Goal: Information Seeking & Learning: Learn about a topic

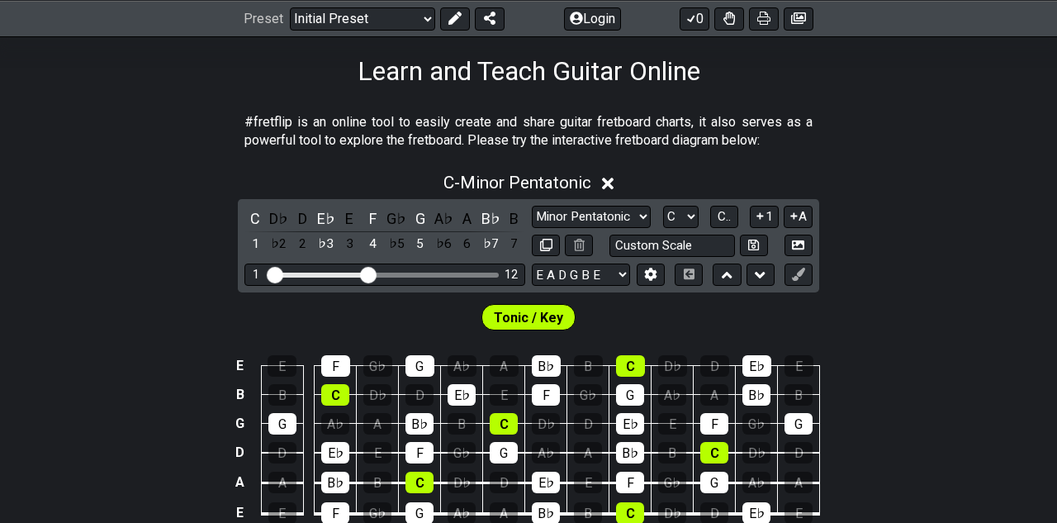
scroll to position [259, 0]
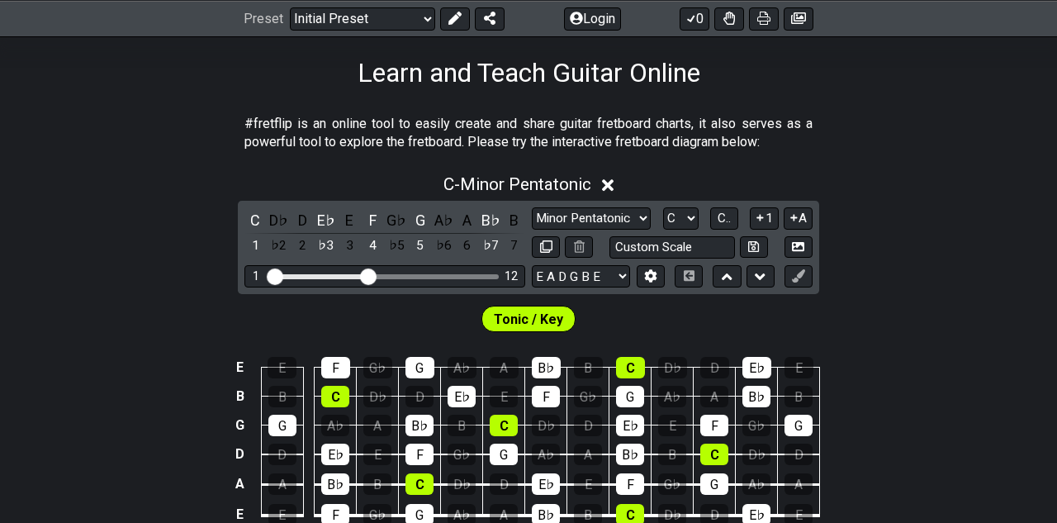
click at [520, 329] on span "Tonic / Key" at bounding box center [528, 319] width 69 height 24
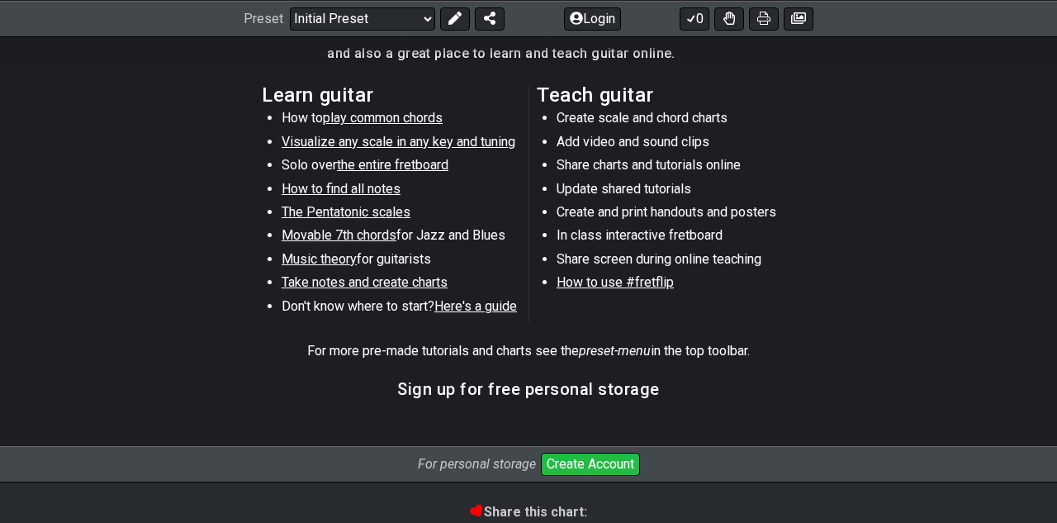
scroll to position [887, 0]
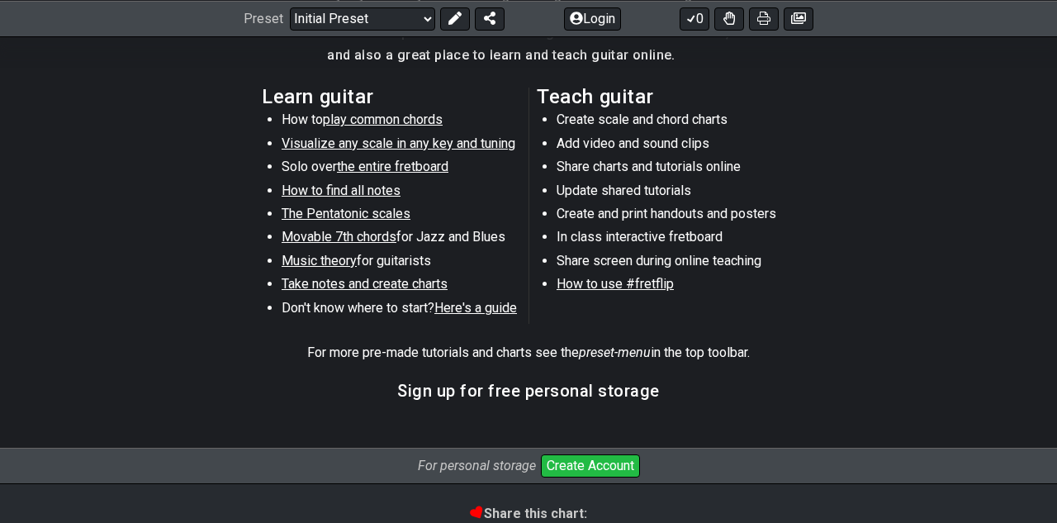
click at [420, 176] on li "Solo over the entire fretboard" at bounding box center [399, 169] width 235 height 23
click at [402, 169] on span "the entire fretboard" at bounding box center [393, 167] width 112 height 16
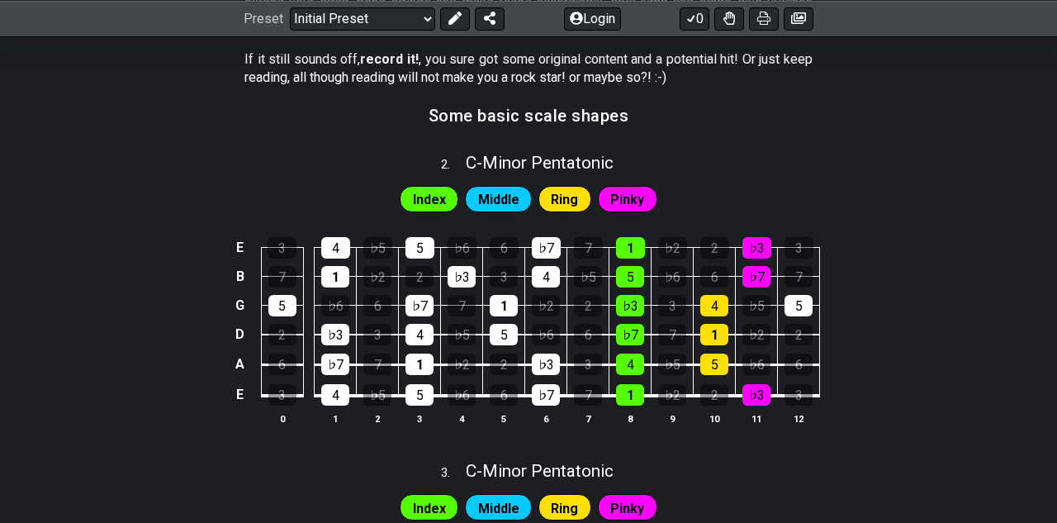
select select "/how-to-solo"
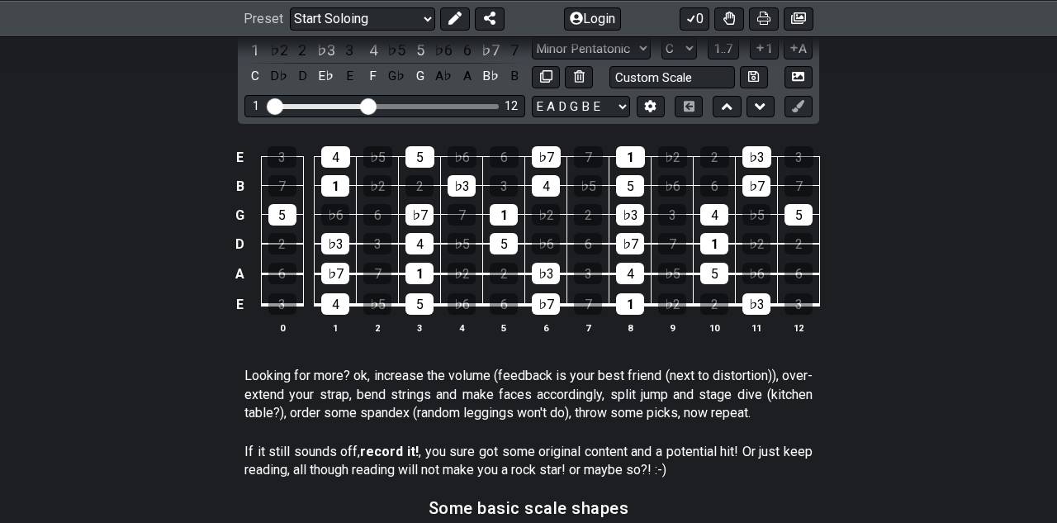
scroll to position [496, 0]
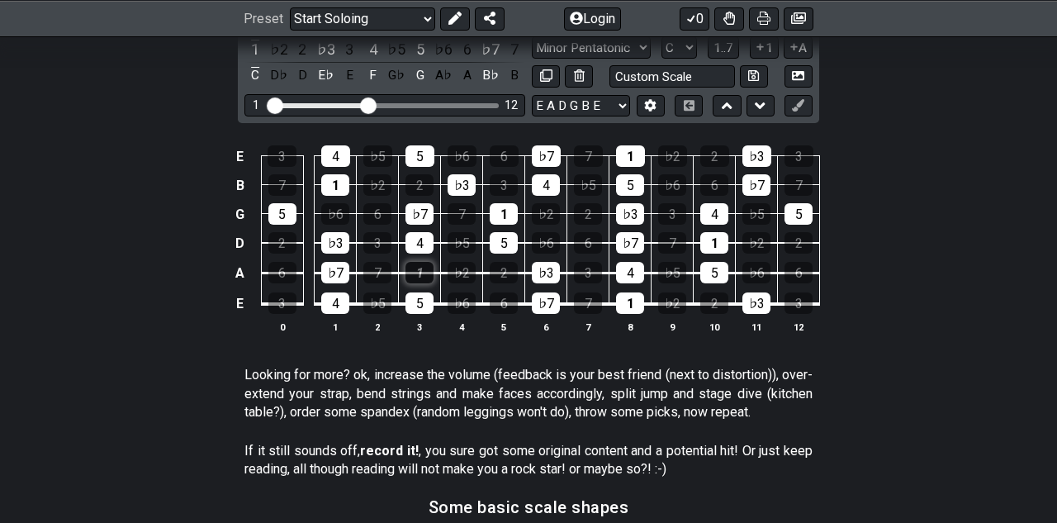
click at [419, 275] on div "1" at bounding box center [420, 272] width 28 height 21
click at [419, 226] on td "4" at bounding box center [420, 229] width 42 height 30
click at [418, 236] on div "4" at bounding box center [420, 242] width 28 height 21
click at [420, 277] on div "1" at bounding box center [420, 272] width 28 height 21
click at [421, 251] on div "4" at bounding box center [420, 242] width 28 height 21
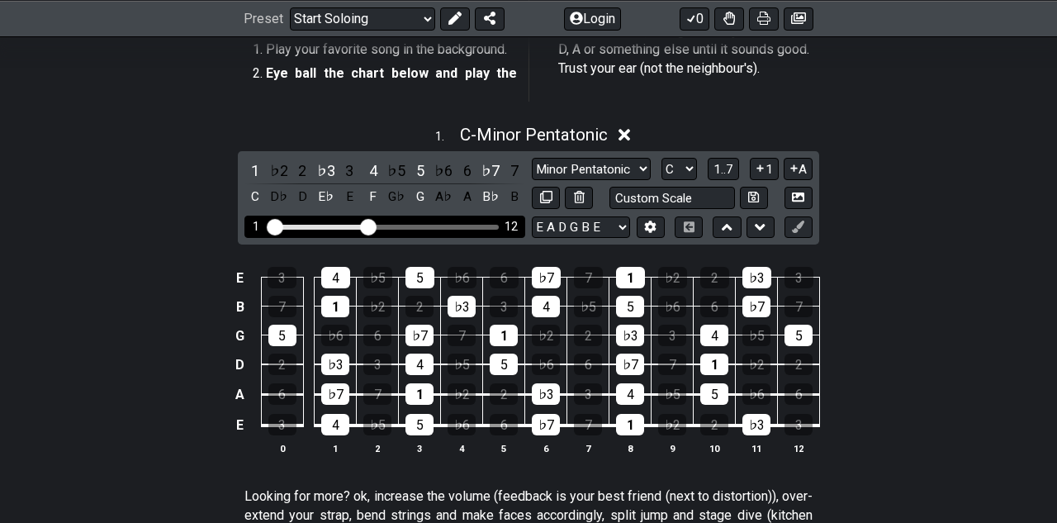
scroll to position [352, 0]
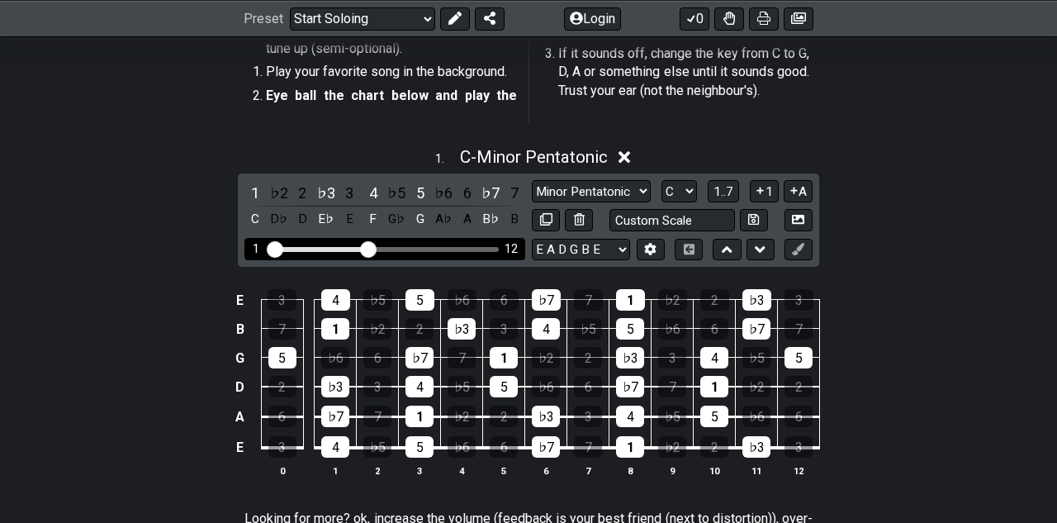
drag, startPoint x: 380, startPoint y: 245, endPoint x: 497, endPoint y: 248, distance: 117.3
click at [498, 249] on div "1 12" at bounding box center [385, 249] width 281 height 22
click at [497, 248] on div "Visible fret range" at bounding box center [385, 249] width 229 height 5
click at [496, 248] on div "Visible fret range" at bounding box center [385, 249] width 229 height 5
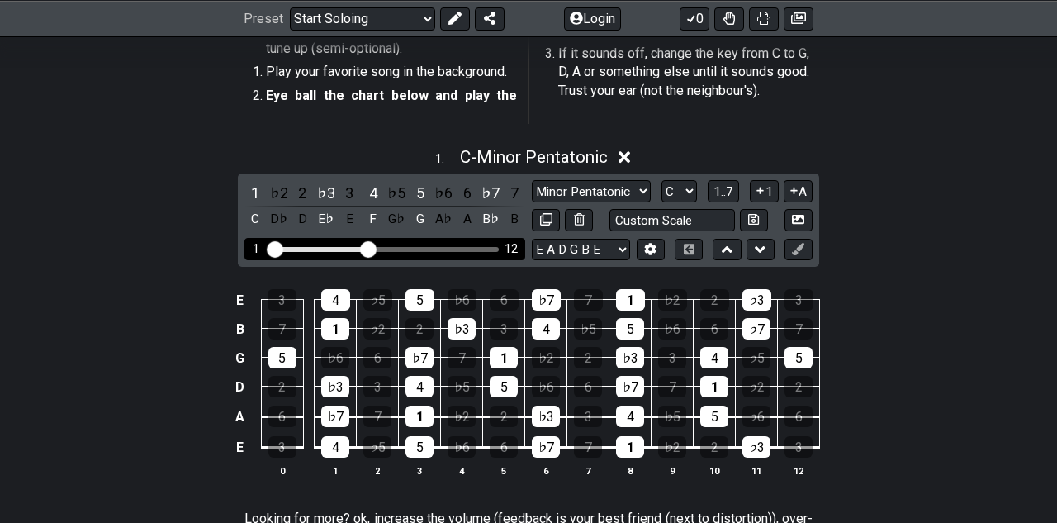
click at [496, 248] on div "Visible fret range" at bounding box center [385, 249] width 229 height 5
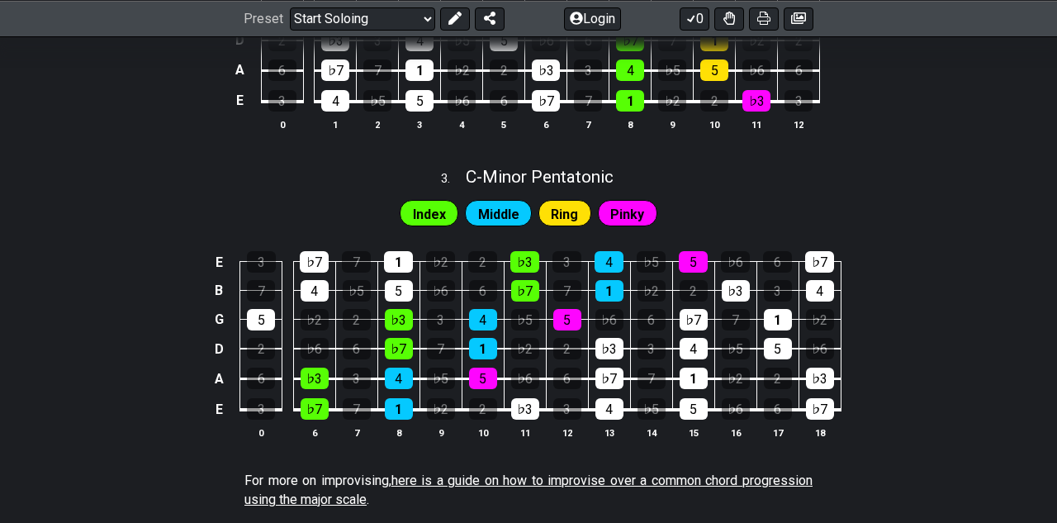
scroll to position [1492, 0]
